Goal: Task Accomplishment & Management: Manage account settings

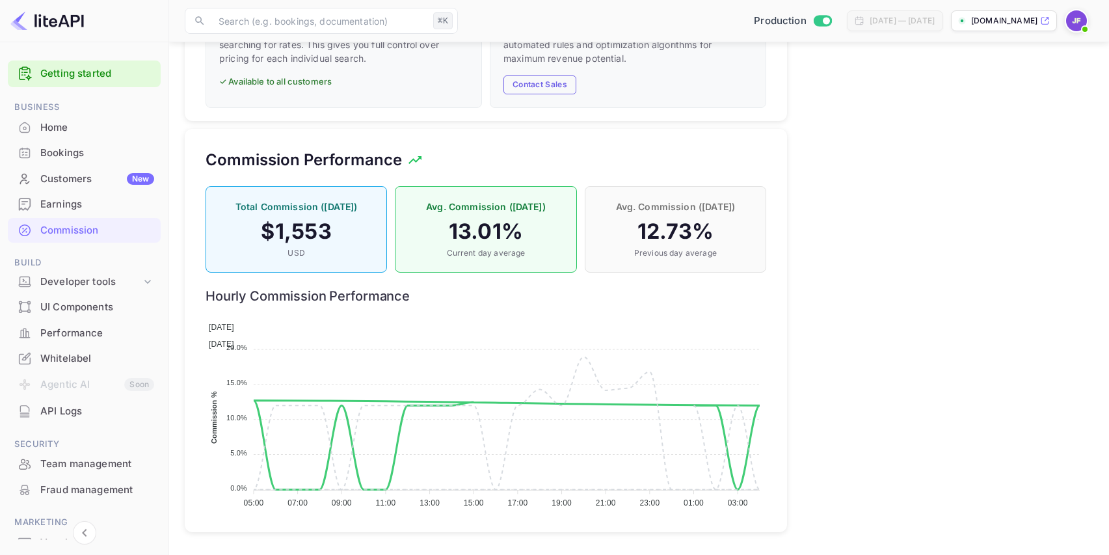
scroll to position [232, 561]
click at [77, 155] on div "Bookings" at bounding box center [97, 153] width 114 height 15
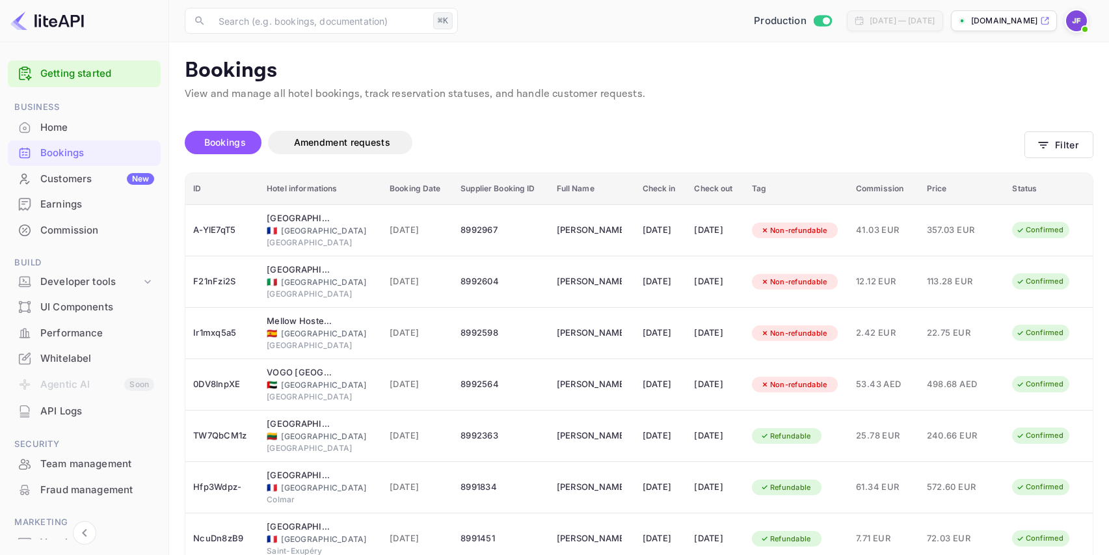
click at [87, 228] on div "Commission" at bounding box center [97, 230] width 114 height 15
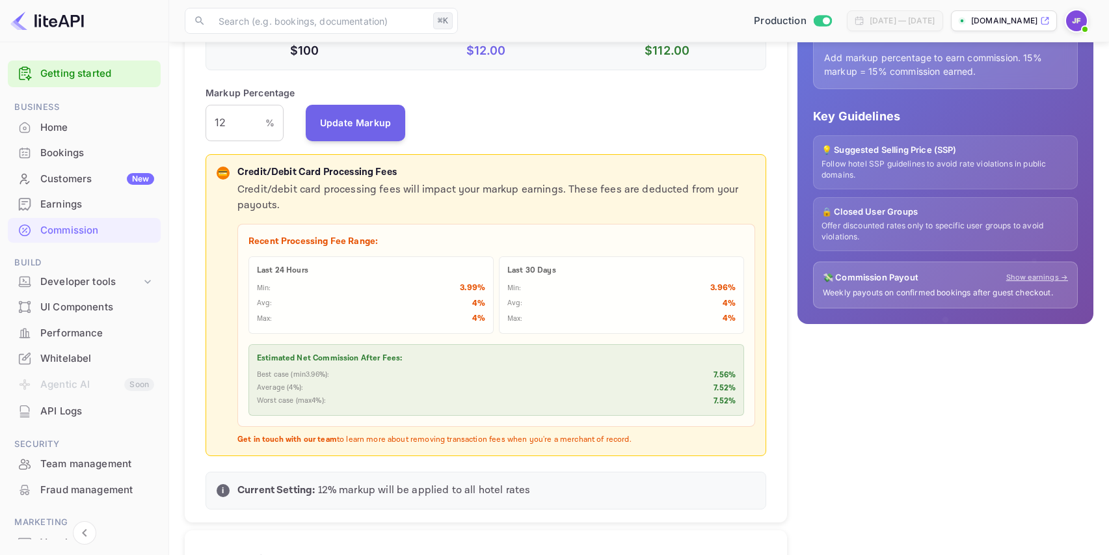
scroll to position [289, 0]
click at [239, 132] on input "12" at bounding box center [236, 123] width 60 height 36
type input "14"
click at [336, 122] on button "Update Markup" at bounding box center [356, 123] width 100 height 36
click at [72, 206] on div "Earnings" at bounding box center [97, 204] width 114 height 15
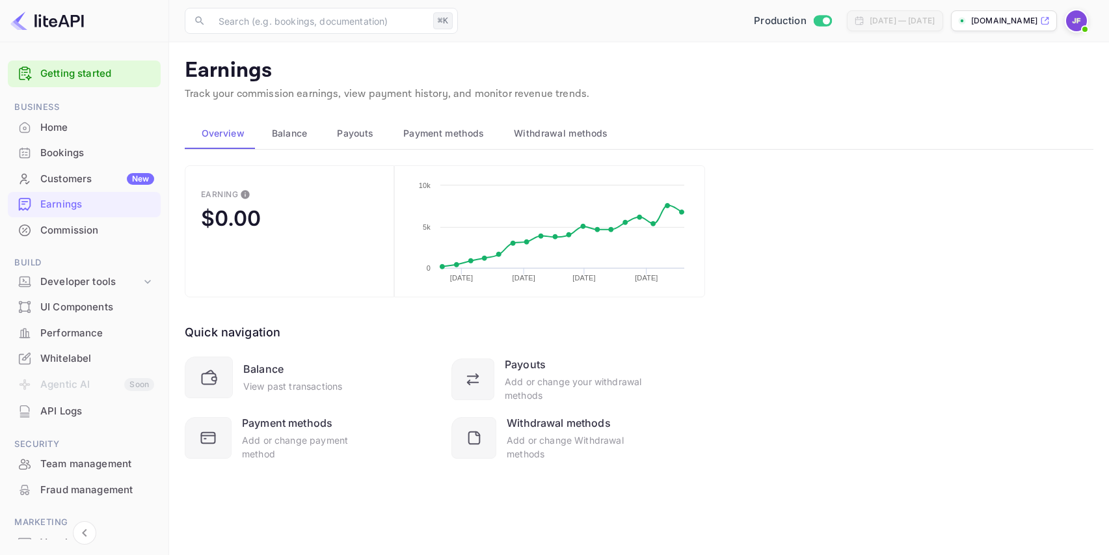
click at [344, 139] on span "Payouts" at bounding box center [355, 134] width 36 height 16
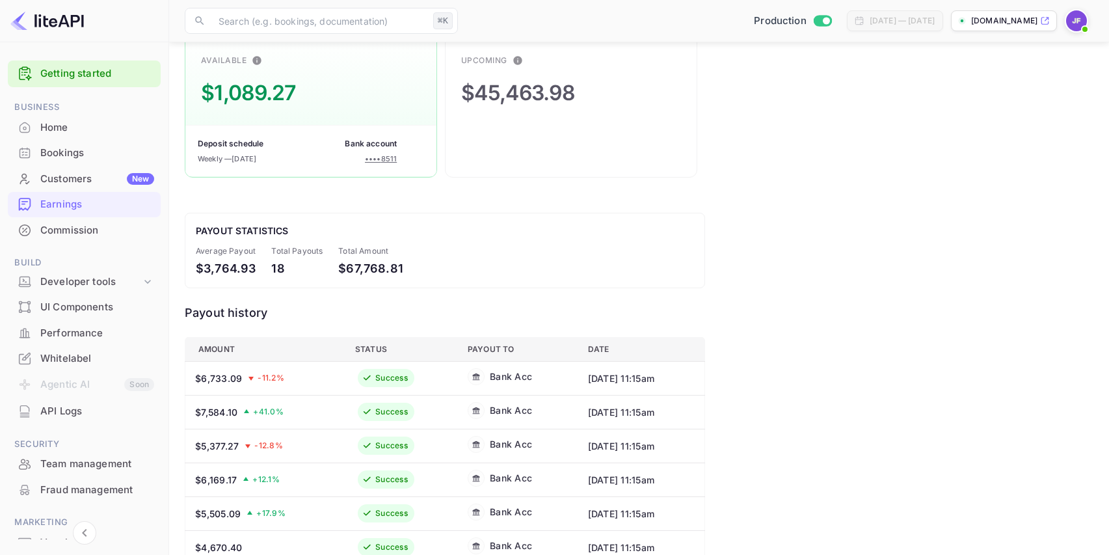
scroll to position [111, 0]
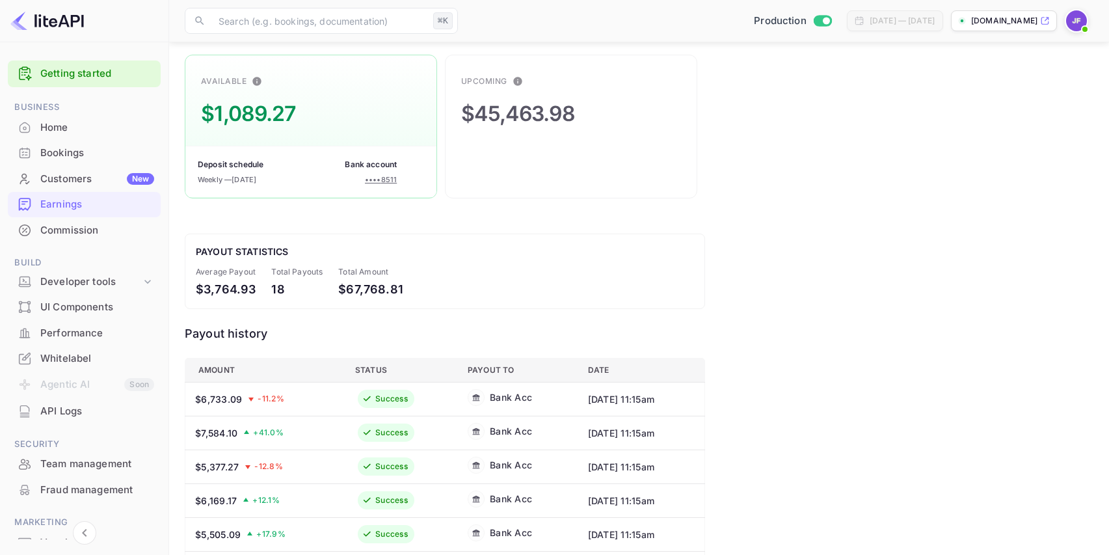
click at [109, 230] on div "Commission" at bounding box center [97, 230] width 114 height 15
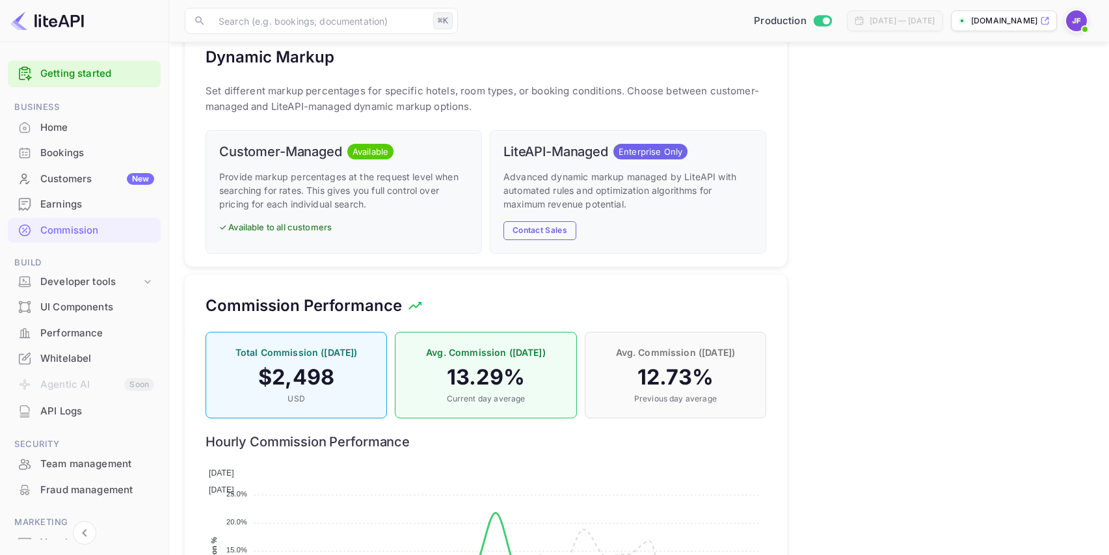
scroll to position [778, 0]
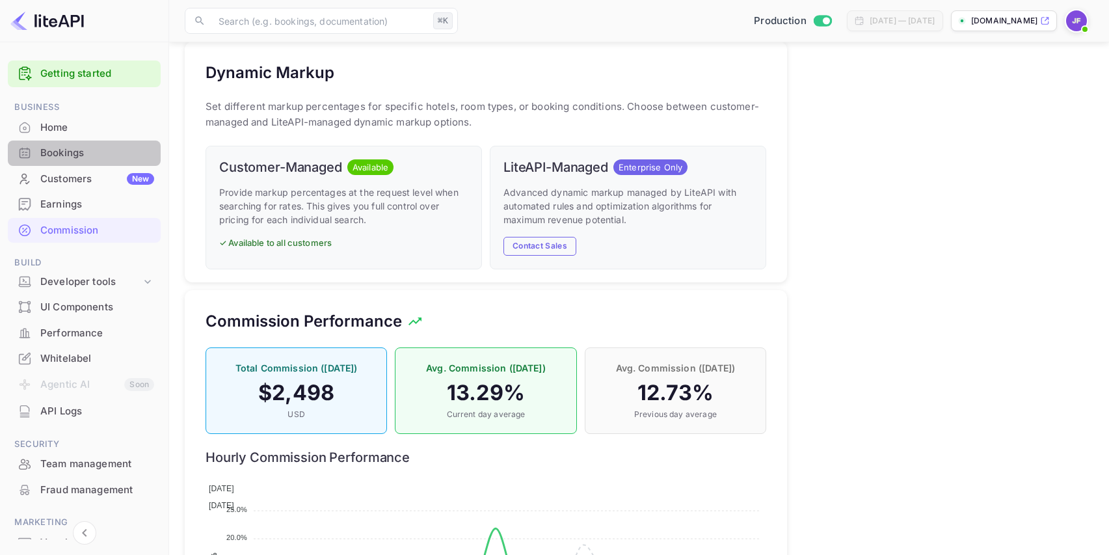
click at [92, 156] on div "Bookings" at bounding box center [97, 153] width 114 height 15
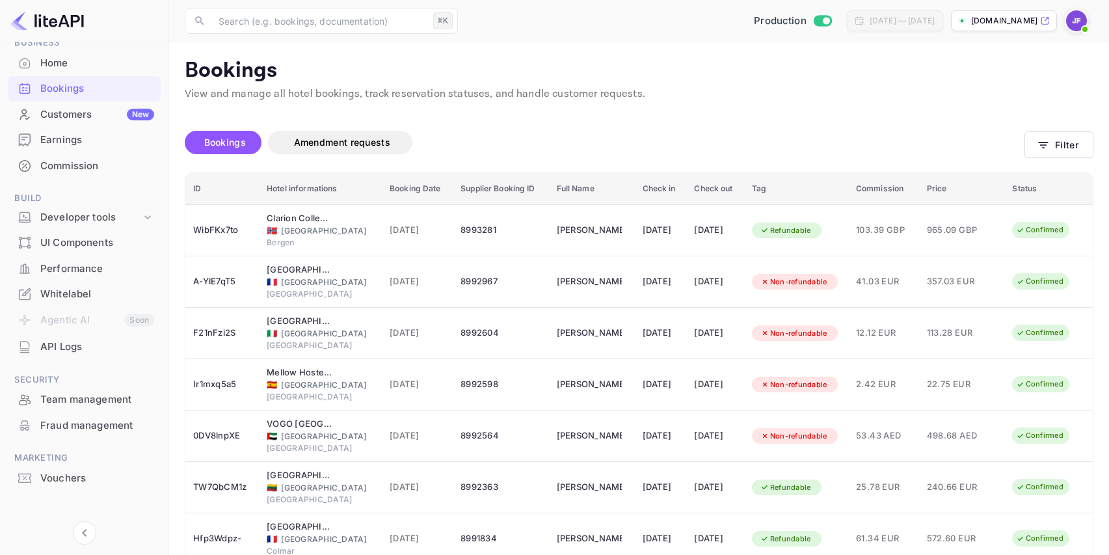
scroll to position [72, 0]
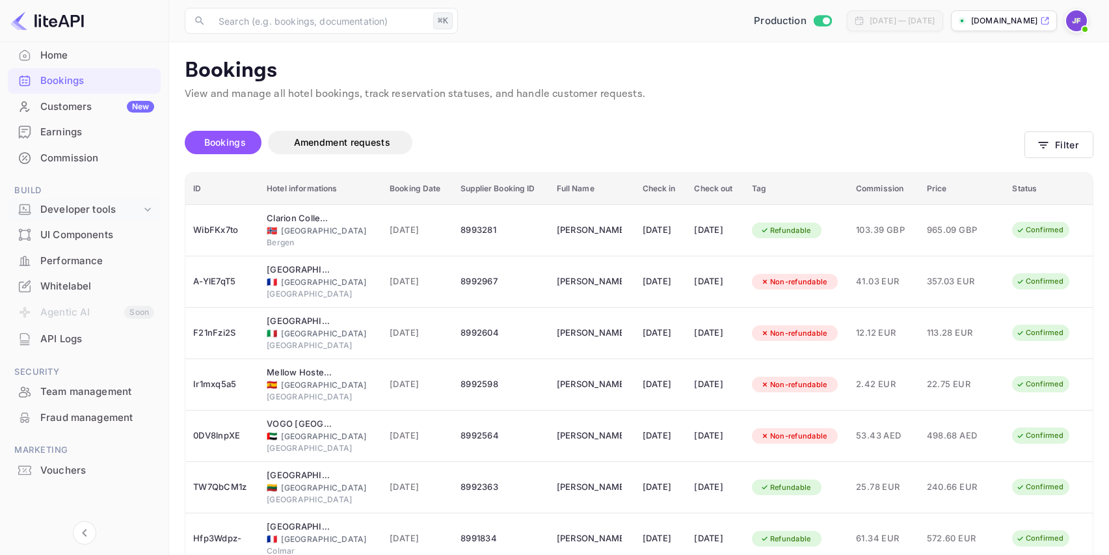
click at [112, 212] on div "Developer tools" at bounding box center [90, 209] width 101 height 15
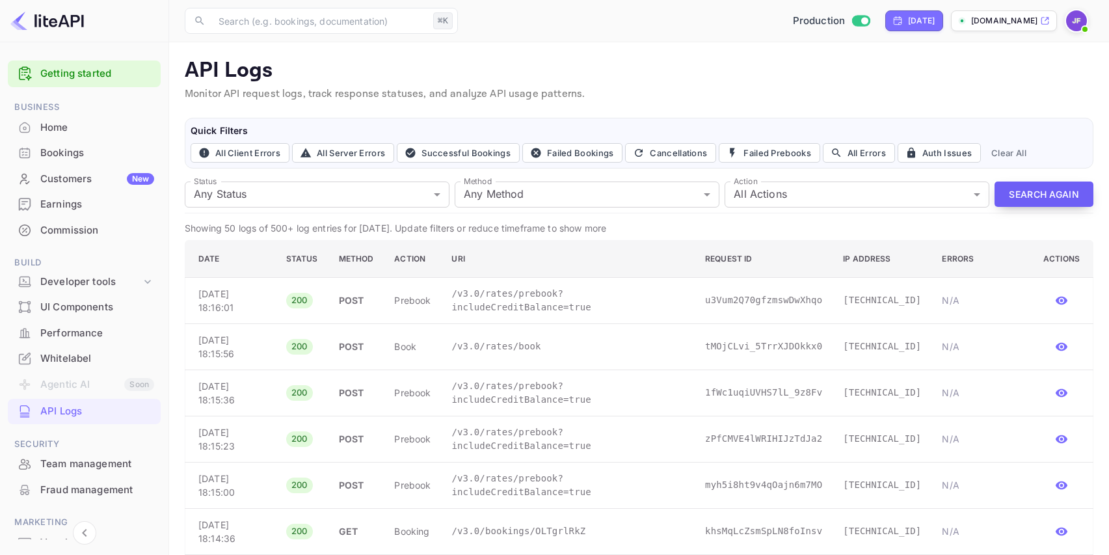
click at [1032, 194] on button "Search Again" at bounding box center [1043, 193] width 99 height 25
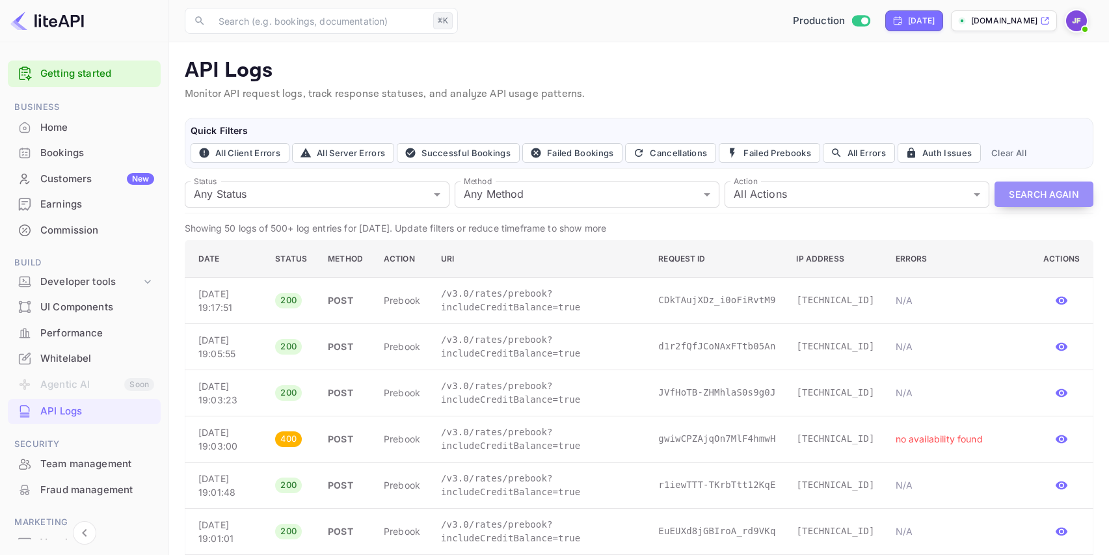
click at [1024, 193] on button "Search Again" at bounding box center [1043, 193] width 99 height 25
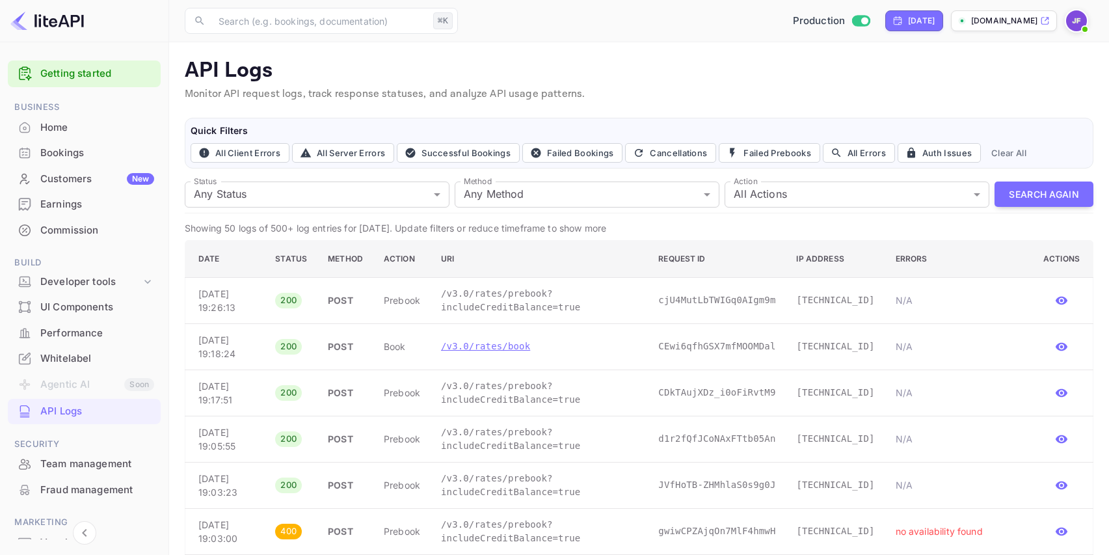
click at [514, 348] on p "/v3.0/rates/book" at bounding box center [539, 346] width 196 height 14
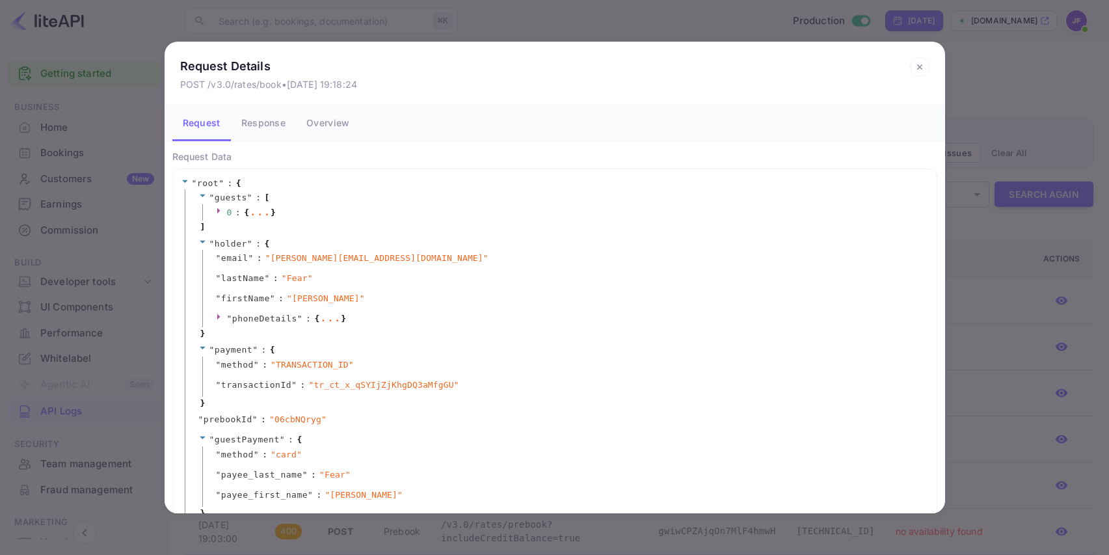
scroll to position [35, 0]
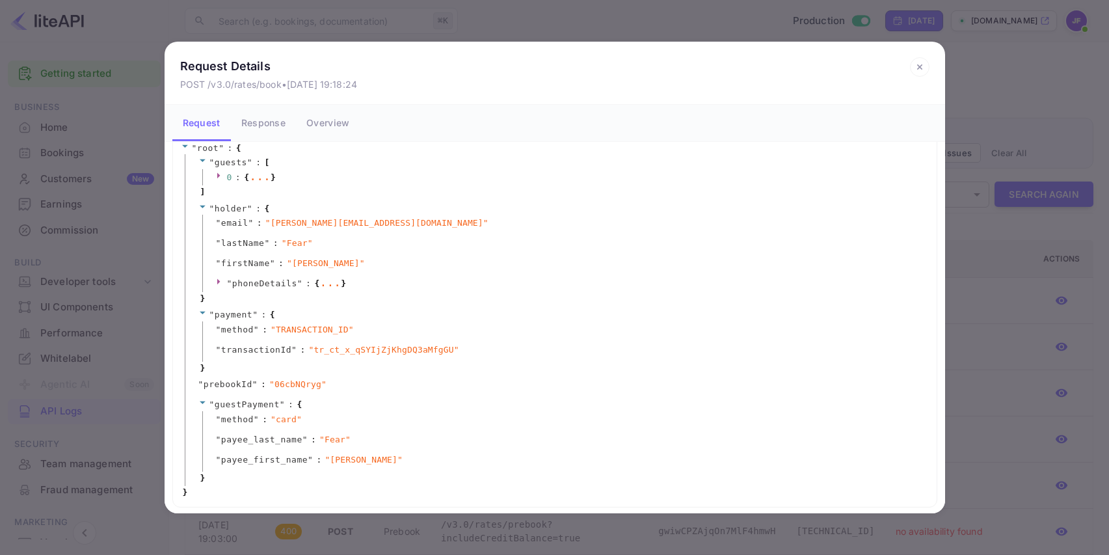
click at [261, 123] on button "Response" at bounding box center [263, 123] width 65 height 36
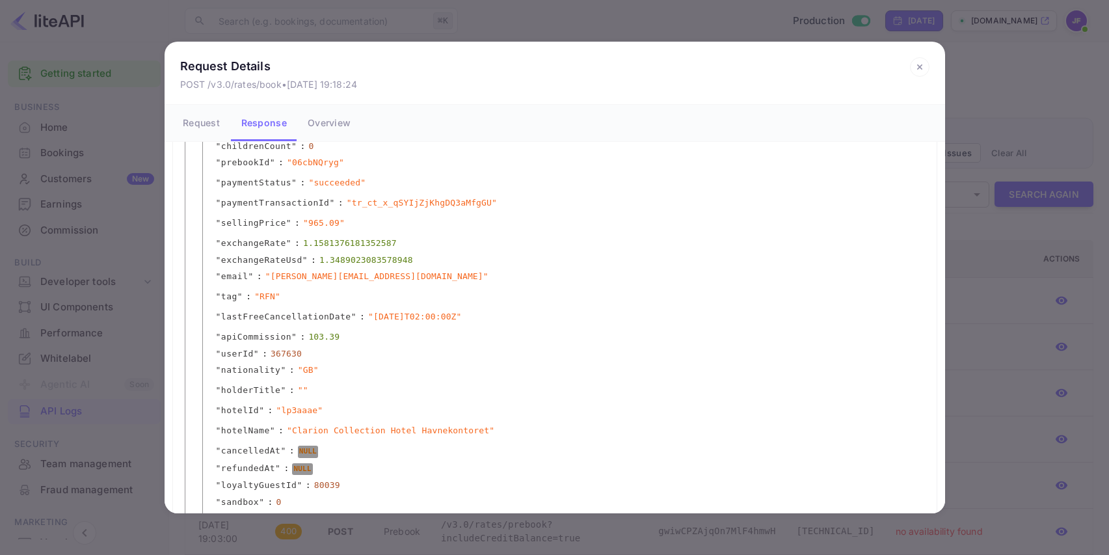
scroll to position [742, 0]
click at [917, 64] on icon at bounding box center [920, 67] width 20 height 20
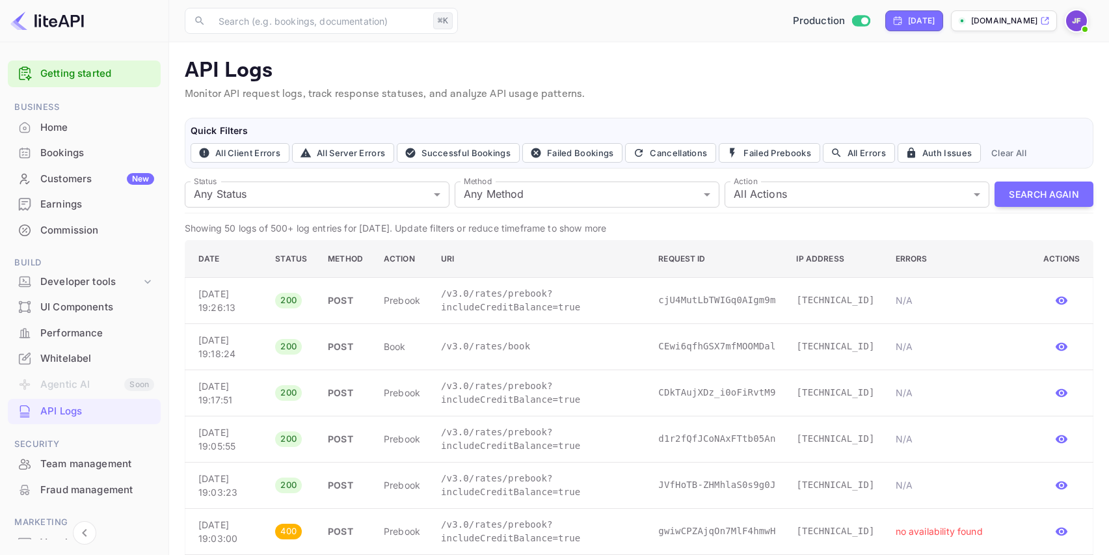
scroll to position [0, 0]
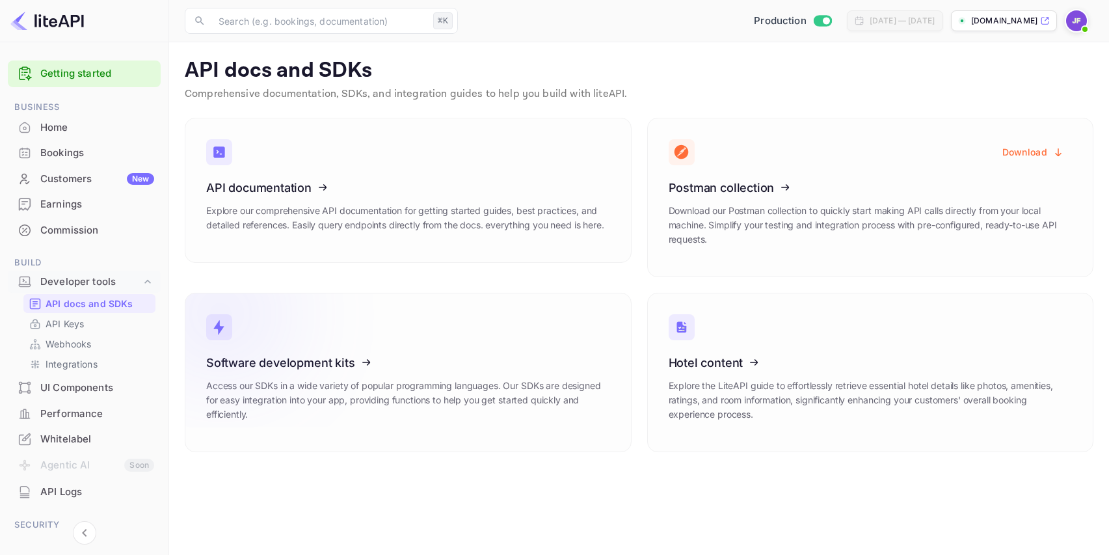
click at [349, 371] on icon at bounding box center [286, 360] width 202 height 134
click at [312, 196] on icon at bounding box center [286, 185] width 202 height 134
